Goal: Task Accomplishment & Management: Complete application form

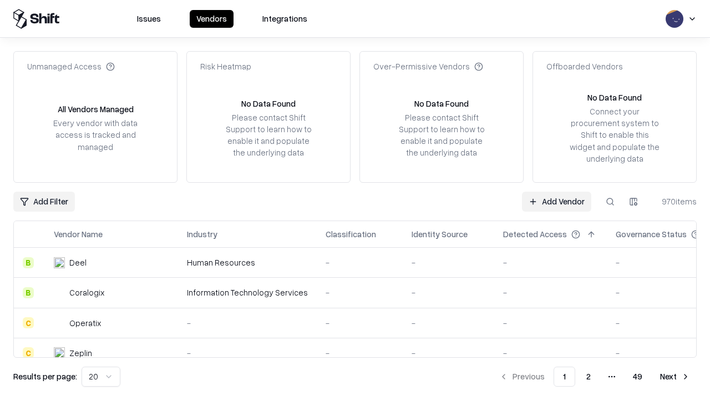
click at [557, 201] on link "Add Vendor" at bounding box center [556, 201] width 69 height 20
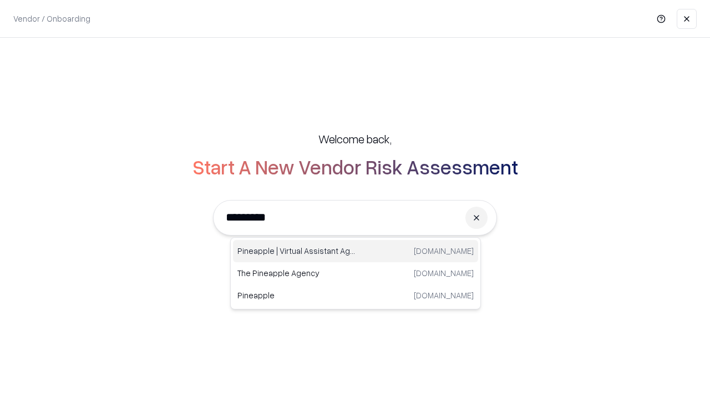
click at [356, 251] on div "Pineapple | Virtual Assistant Agency [DOMAIN_NAME]" at bounding box center [355, 251] width 245 height 22
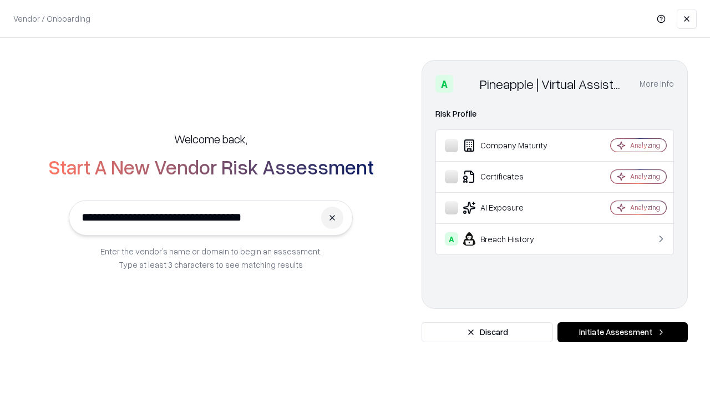
type input "**********"
click at [623, 332] on button "Initiate Assessment" at bounding box center [623, 332] width 130 height 20
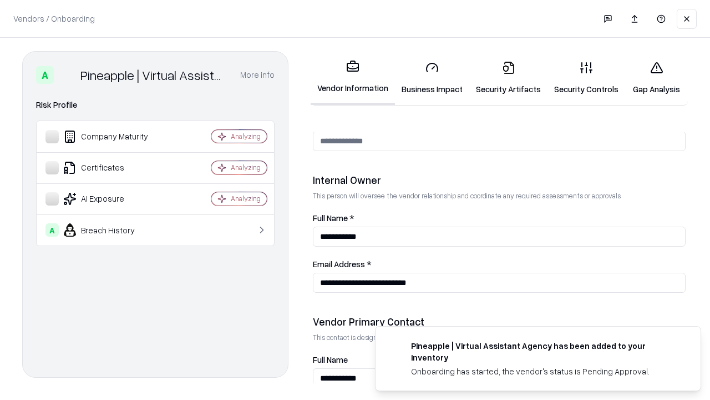
scroll to position [575, 0]
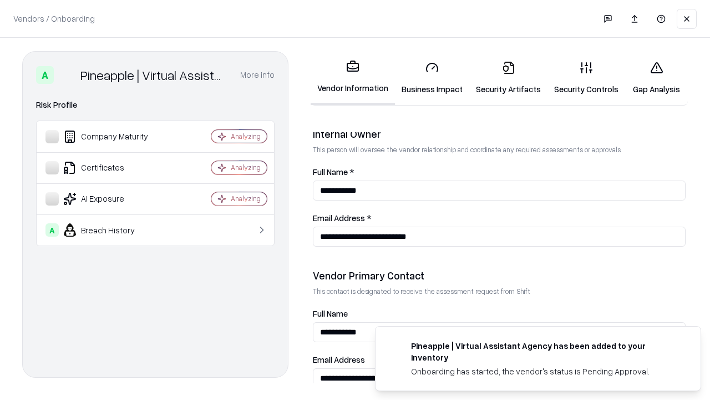
click at [508, 78] on link "Security Artifacts" at bounding box center [509, 78] width 78 height 52
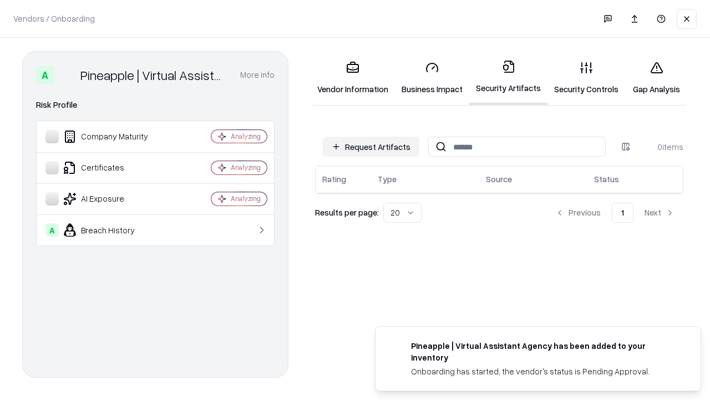
click at [371, 147] on button "Request Artifacts" at bounding box center [371, 147] width 97 height 20
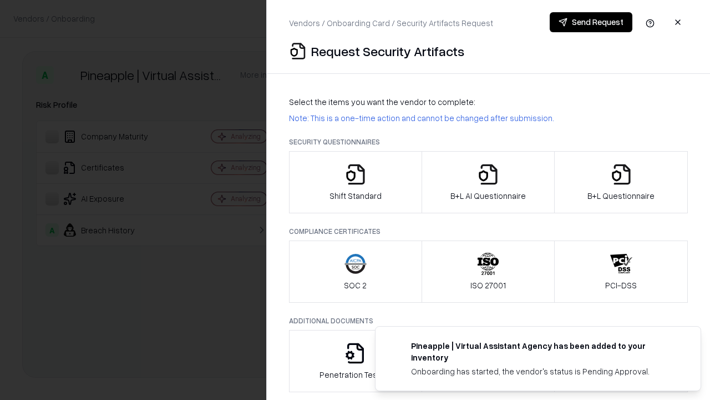
click at [621, 182] on icon "button" at bounding box center [622, 174] width 22 height 22
click at [488, 182] on icon "button" at bounding box center [488, 174] width 22 height 22
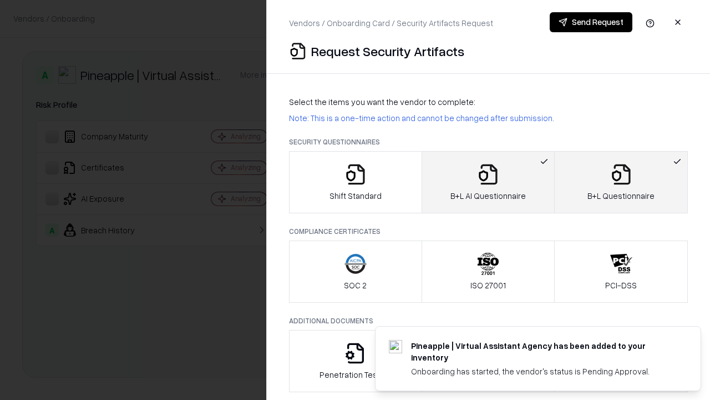
click at [591, 22] on button "Send Request" at bounding box center [591, 22] width 83 height 20
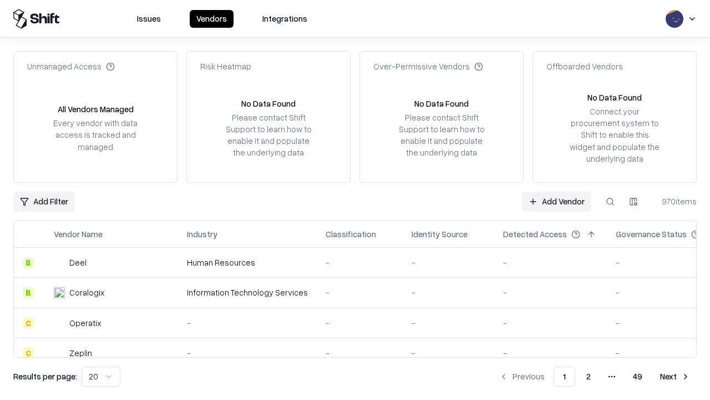
click at [611, 201] on button at bounding box center [611, 201] width 20 height 20
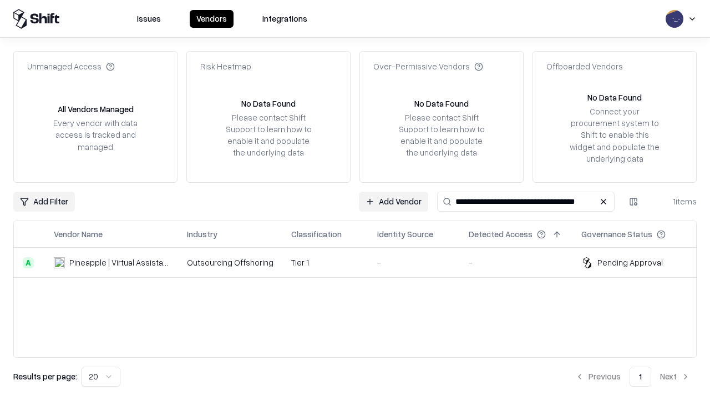
type input "**********"
click at [362, 262] on td "Tier 1" at bounding box center [326, 263] width 86 height 30
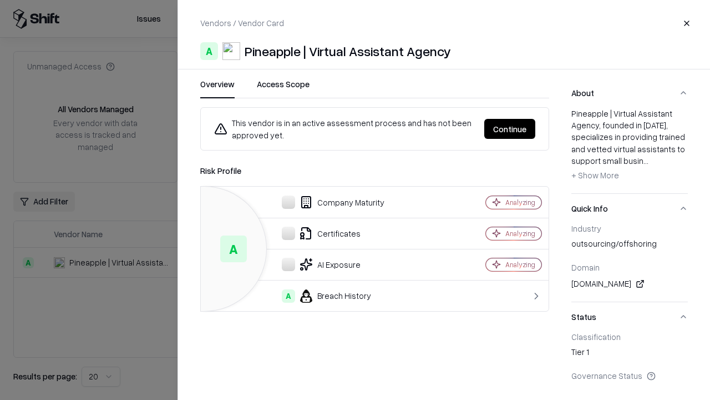
click at [510, 129] on button "Continue" at bounding box center [510, 129] width 51 height 20
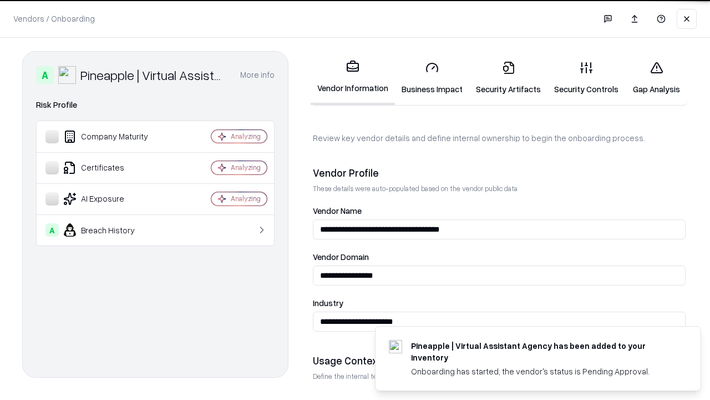
click at [508, 78] on link "Security Artifacts" at bounding box center [509, 78] width 78 height 52
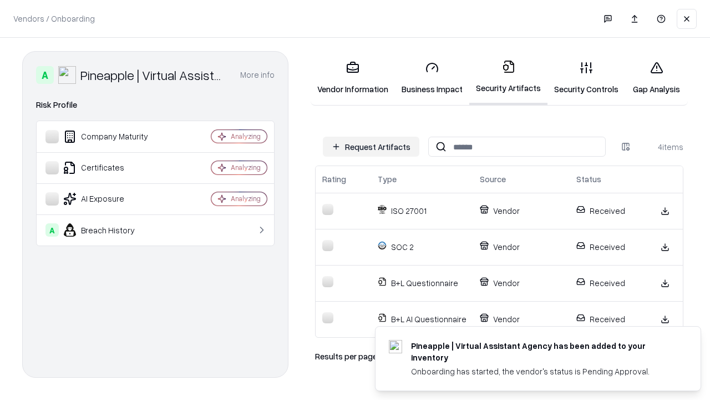
click at [657, 78] on link "Gap Analysis" at bounding box center [657, 78] width 63 height 52
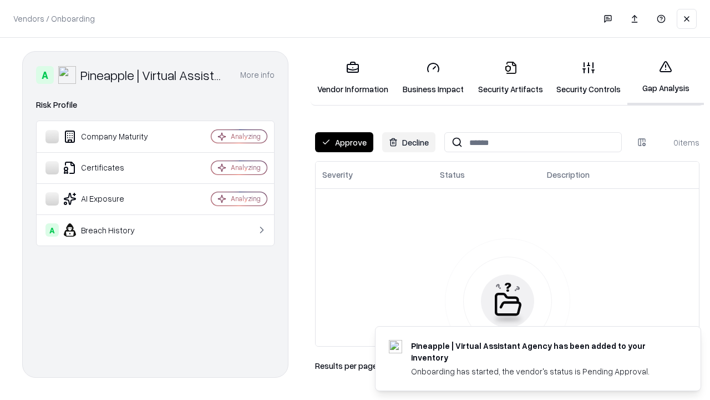
click at [344, 142] on button "Approve" at bounding box center [344, 142] width 58 height 20
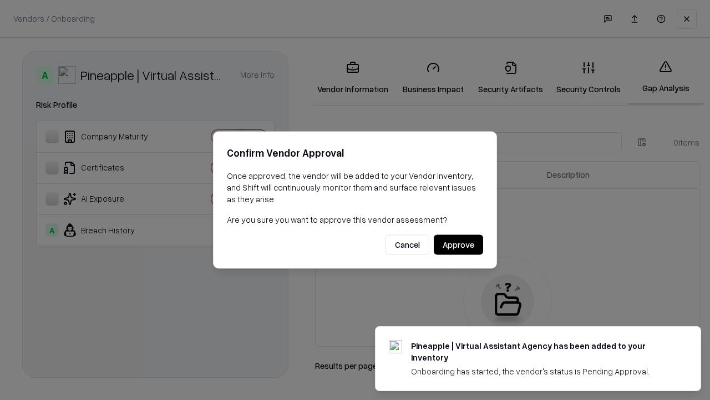
click at [458, 244] on button "Approve" at bounding box center [458, 245] width 49 height 20
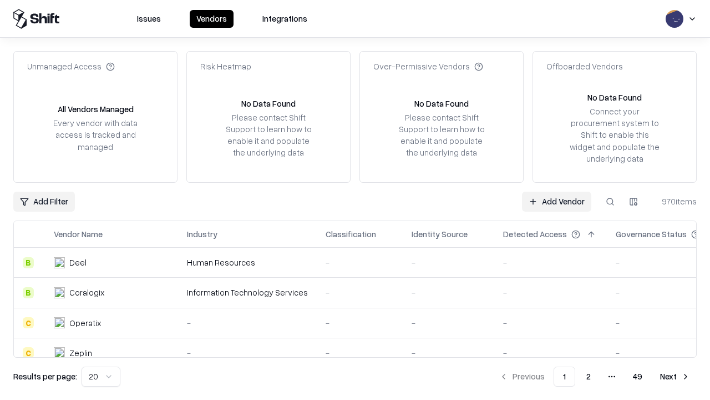
type input "**********"
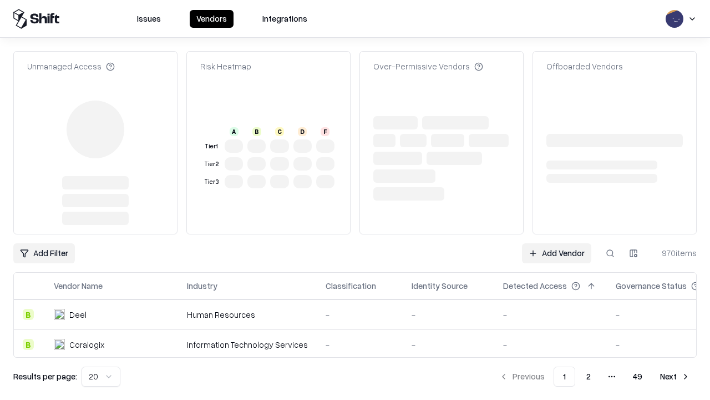
click at [557, 243] on link "Add Vendor" at bounding box center [556, 253] width 69 height 20
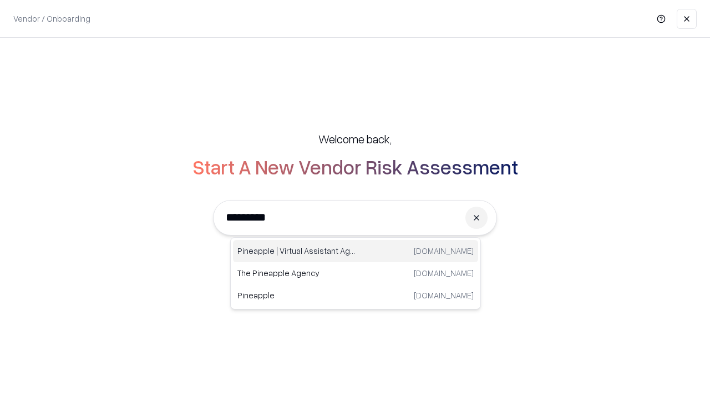
click at [356, 251] on div "Pineapple | Virtual Assistant Agency [DOMAIN_NAME]" at bounding box center [355, 251] width 245 height 22
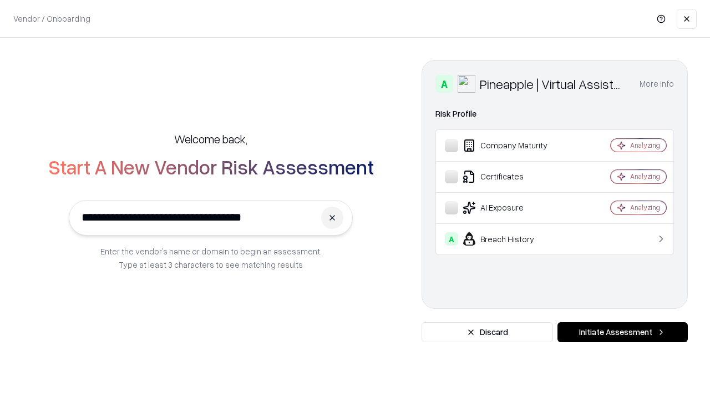
type input "**********"
click at [623, 332] on button "Initiate Assessment" at bounding box center [623, 332] width 130 height 20
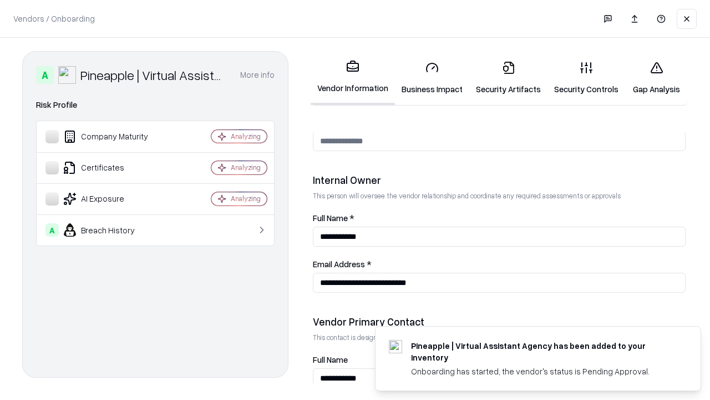
scroll to position [575, 0]
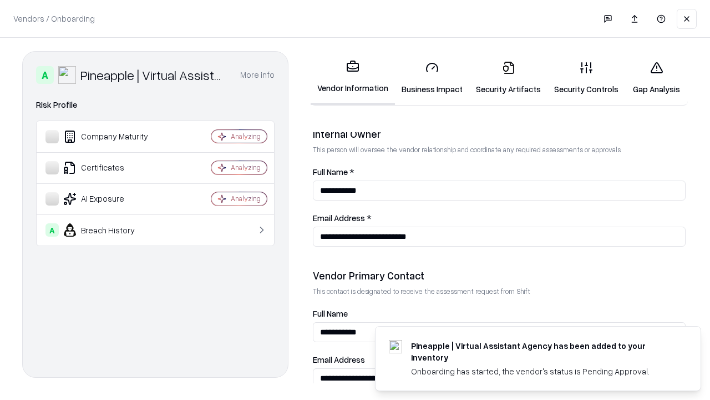
click at [657, 78] on link "Gap Analysis" at bounding box center [657, 78] width 63 height 52
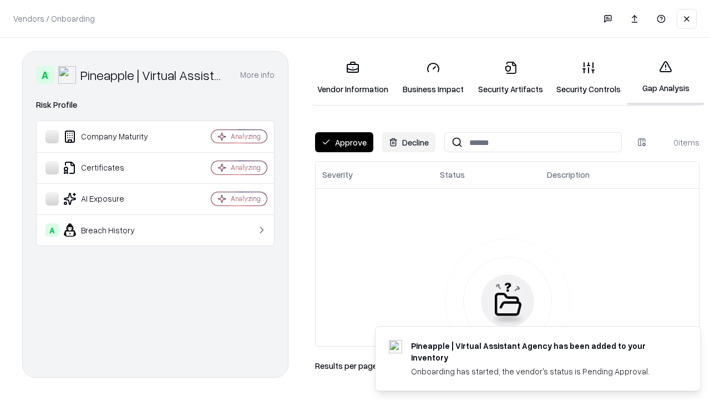
click at [344, 142] on button "Approve" at bounding box center [344, 142] width 58 height 20
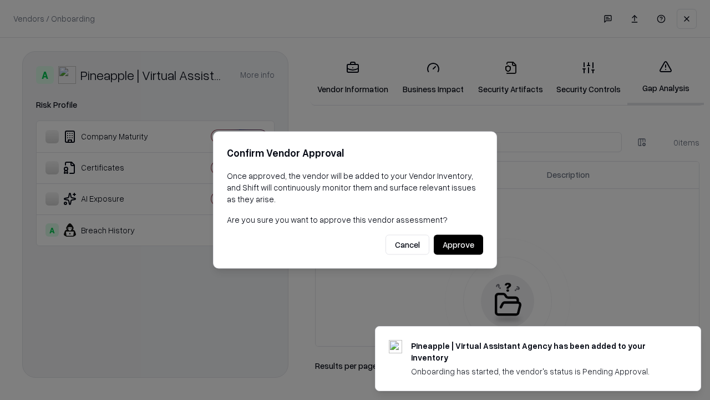
click at [458, 244] on button "Approve" at bounding box center [458, 245] width 49 height 20
